Goal: Find contact information: Find contact information

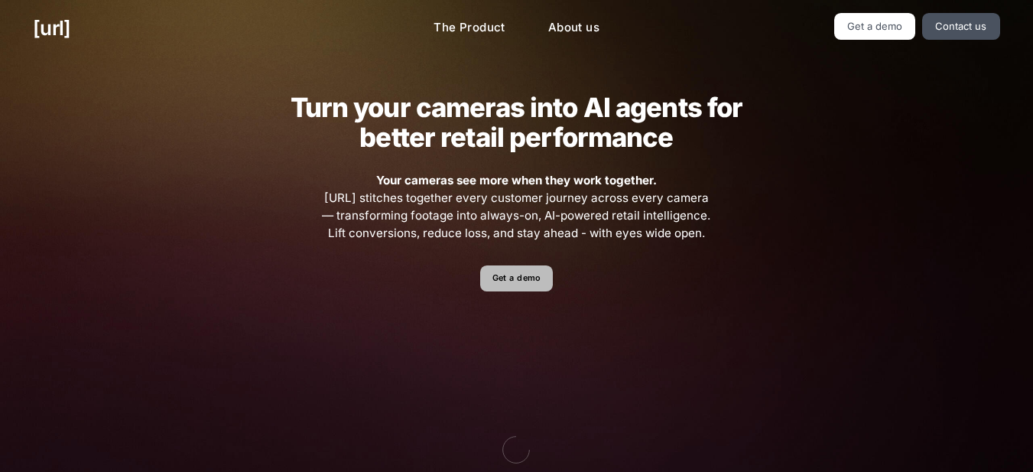
click at [533, 281] on link "Get a demo" at bounding box center [516, 278] width 73 height 27
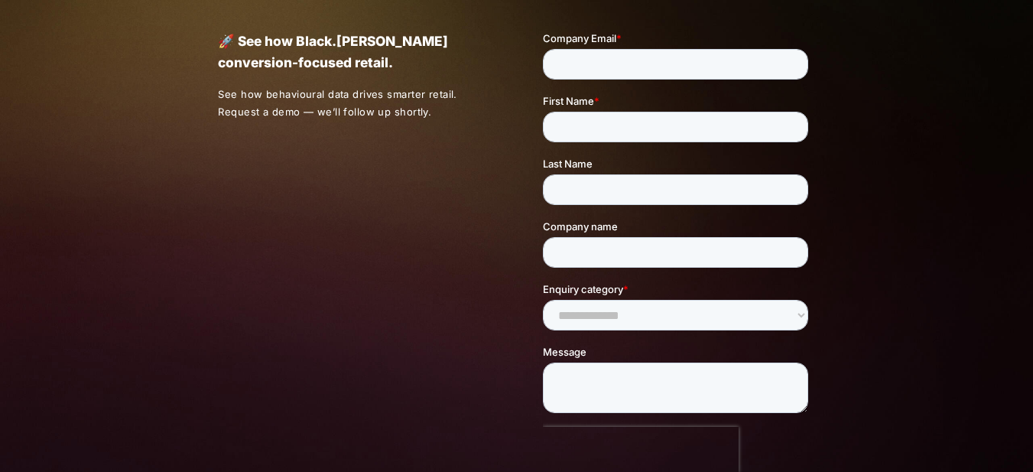
scroll to position [446, 0]
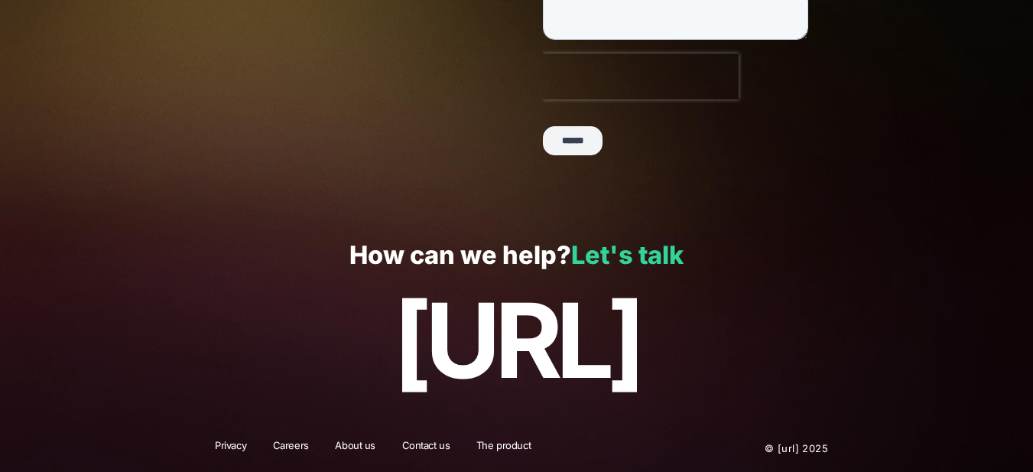
click at [632, 248] on link "Let's talk" at bounding box center [627, 255] width 112 height 30
